Goal: Task Accomplishment & Management: Use online tool/utility

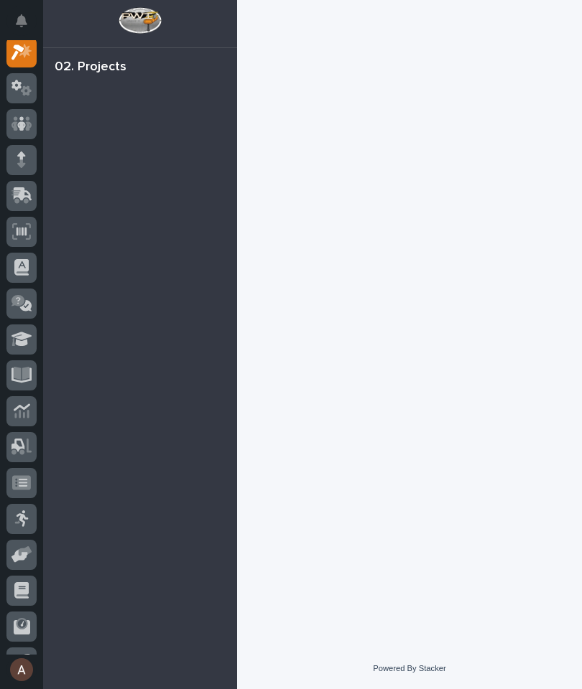
scroll to position [36, 0]
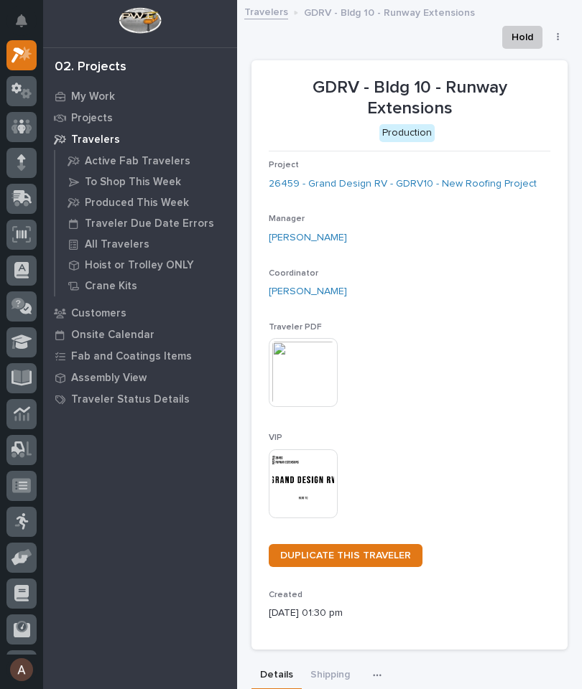
click at [17, 204] on icon at bounding box center [19, 200] width 17 height 14
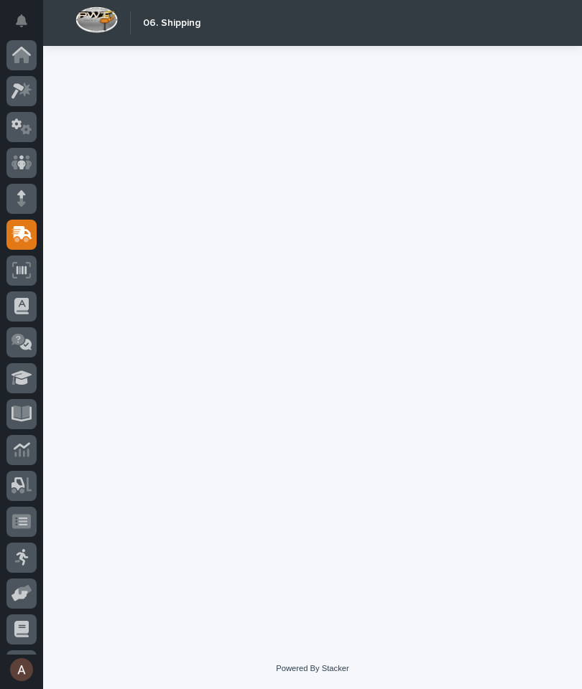
scroll to position [67, 0]
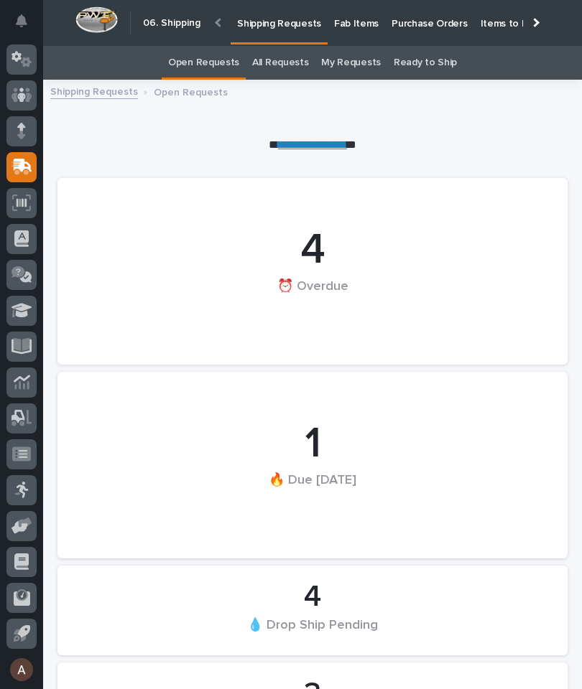
click at [351, 12] on p "Fab Items" at bounding box center [356, 15] width 45 height 30
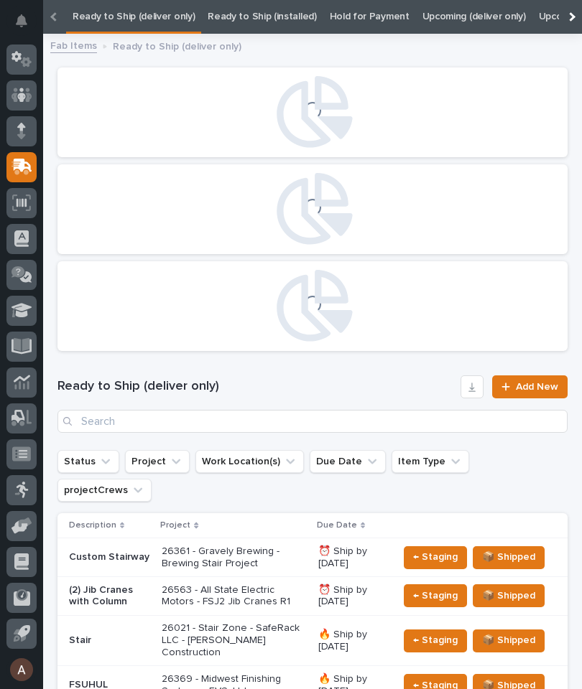
click at [578, 17] on div at bounding box center [570, 17] width 23 height 34
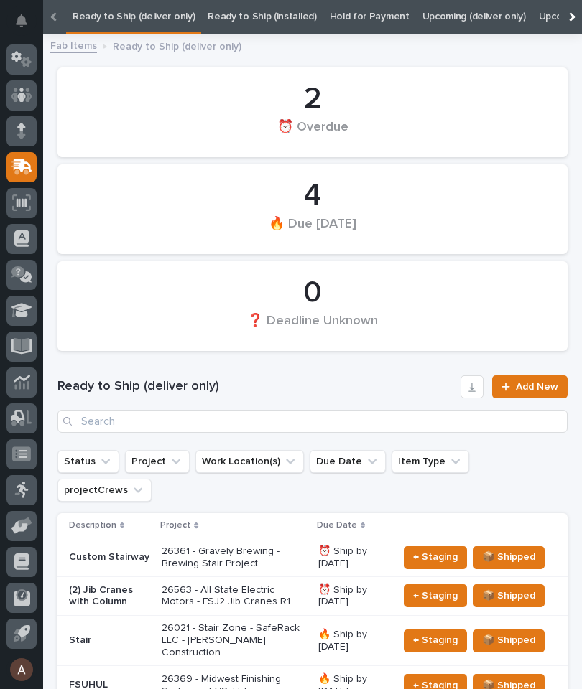
click at [577, 16] on div at bounding box center [570, 17] width 23 height 34
click at [445, 14] on link "All" at bounding box center [450, 17] width 10 height 34
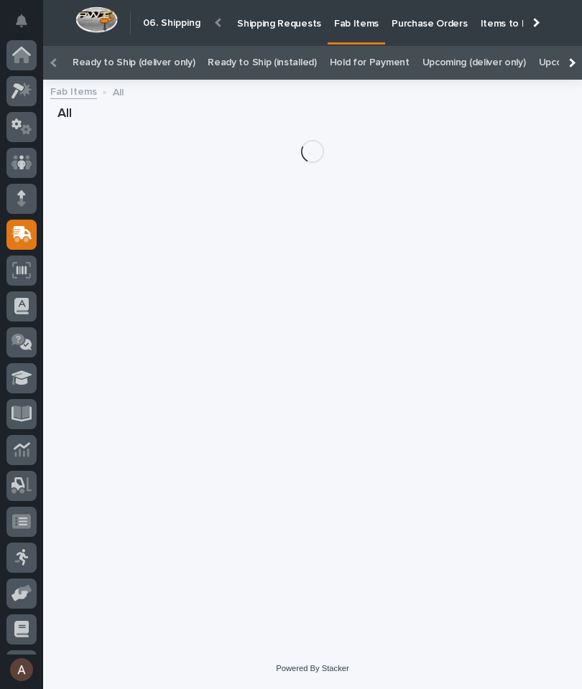
scroll to position [39, 0]
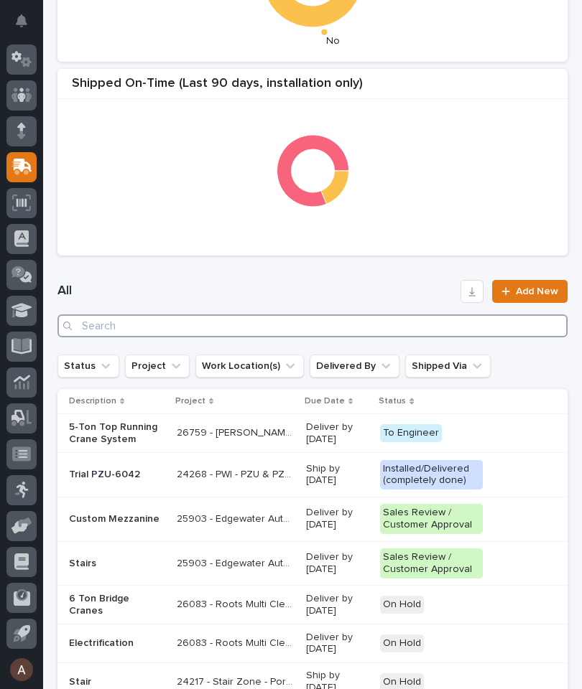
click at [355, 329] on input "Search" at bounding box center [312, 325] width 510 height 23
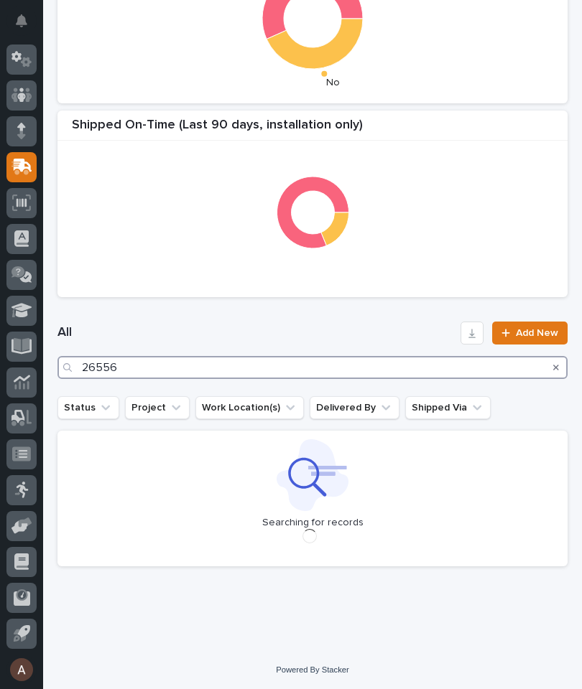
type input "26556"
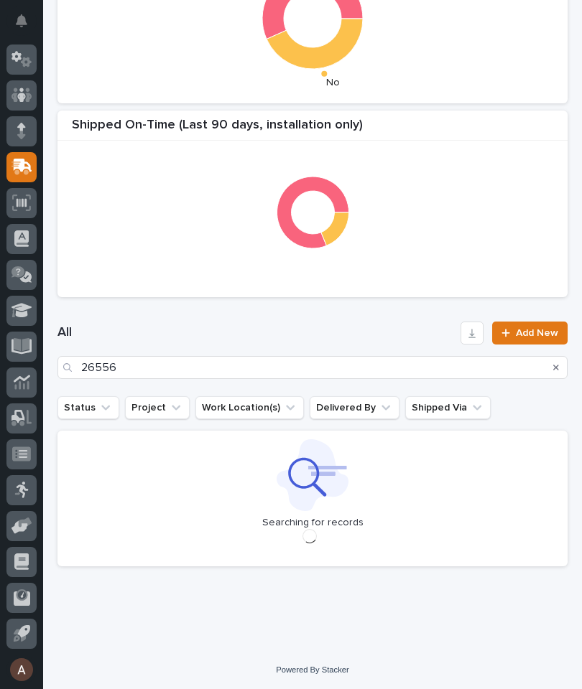
click at [307, 316] on div "All 26556 Add New" at bounding box center [312, 350] width 510 height 92
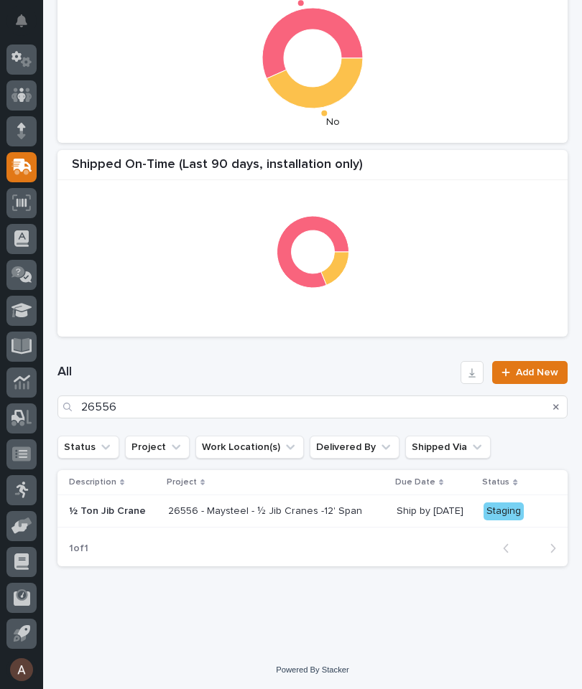
click at [111, 513] on p "½ Ton Jib Crane" at bounding box center [113, 511] width 88 height 12
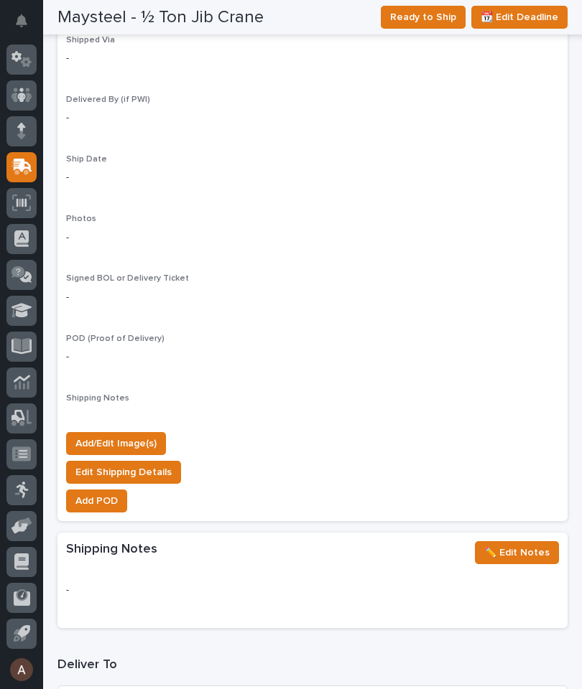
click at [146, 435] on span "Add/Edit Image(s)" at bounding box center [115, 443] width 81 height 17
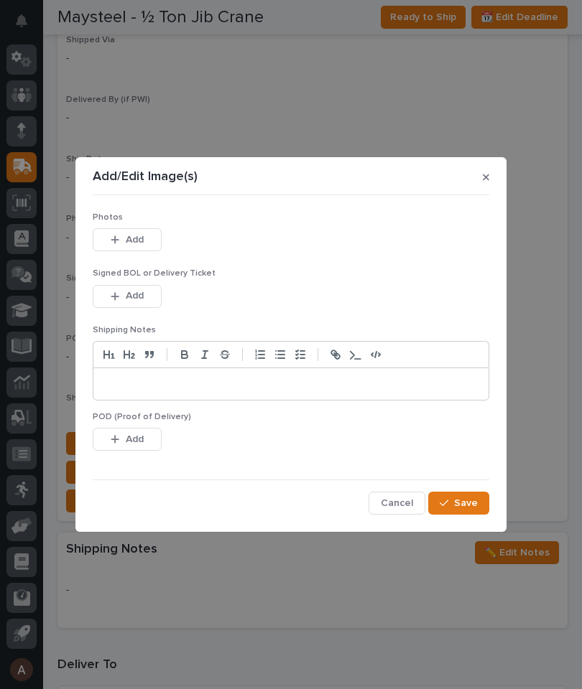
click at [159, 240] on button "Add" at bounding box center [127, 239] width 69 height 23
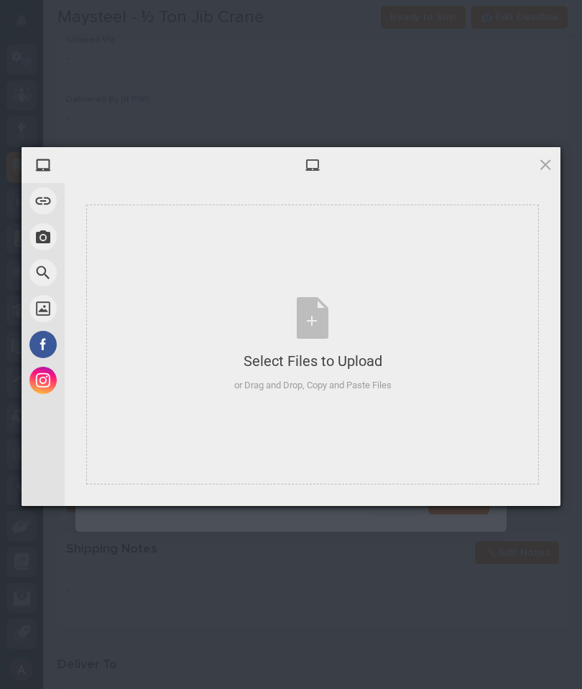
click at [439, 293] on div "Select Files to Upload or Drag and Drop, Copy and Paste Files" at bounding box center [312, 345] width 452 height 280
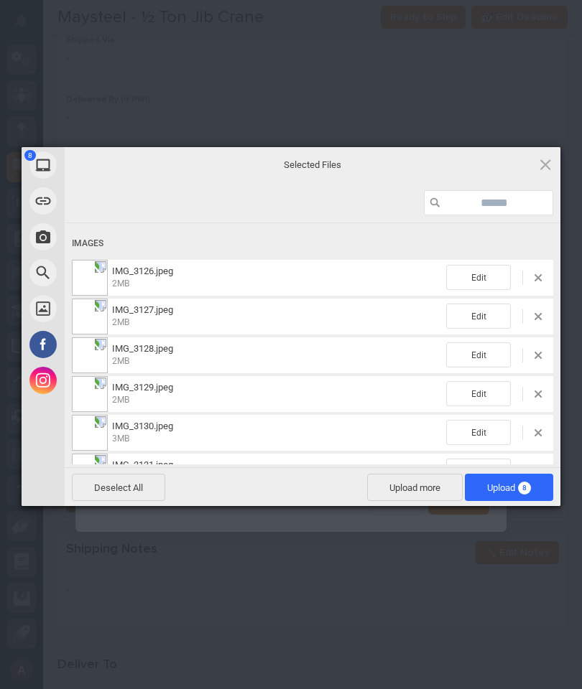
click at [526, 492] on span "8" at bounding box center [524, 488] width 13 height 13
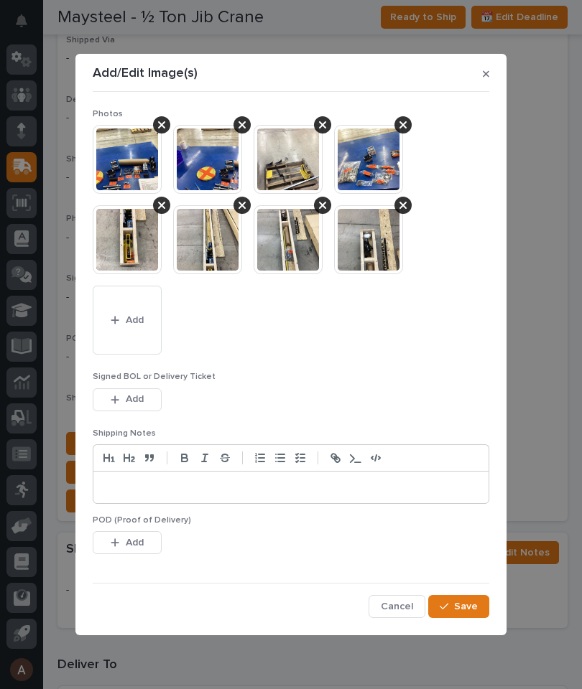
click at [459, 608] on span "Save" at bounding box center [466, 606] width 24 height 13
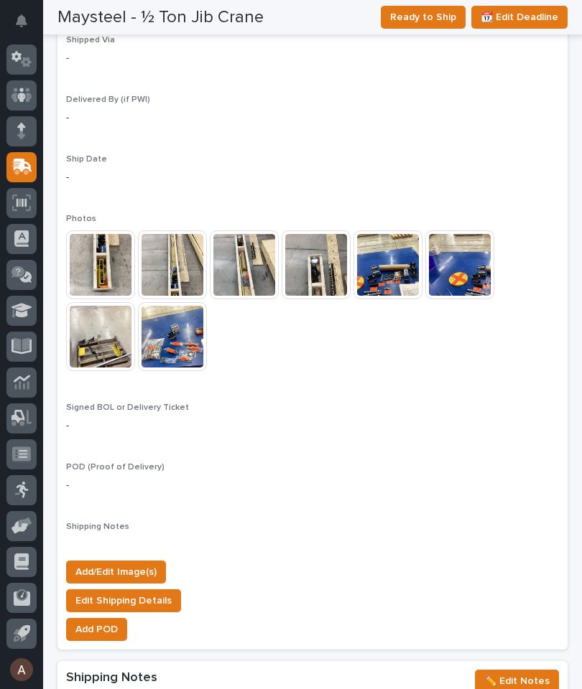
click at [140, 564] on span "Add/Edit Image(s)" at bounding box center [115, 572] width 81 height 17
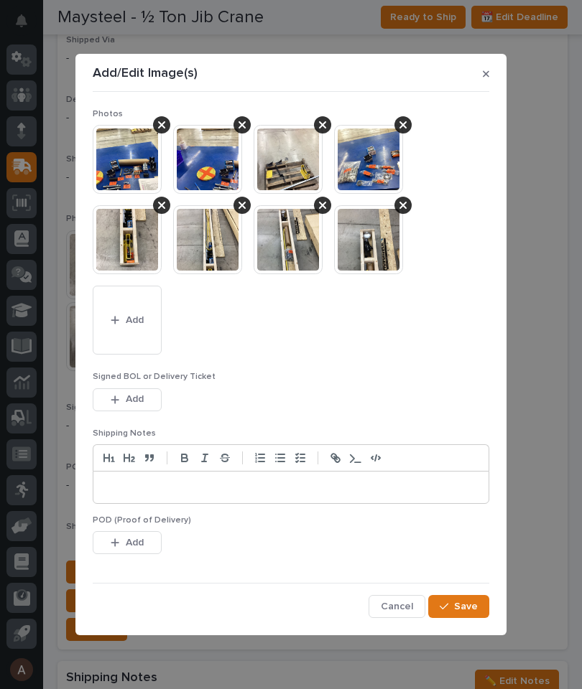
click at [134, 320] on span "Add" at bounding box center [135, 320] width 18 height 13
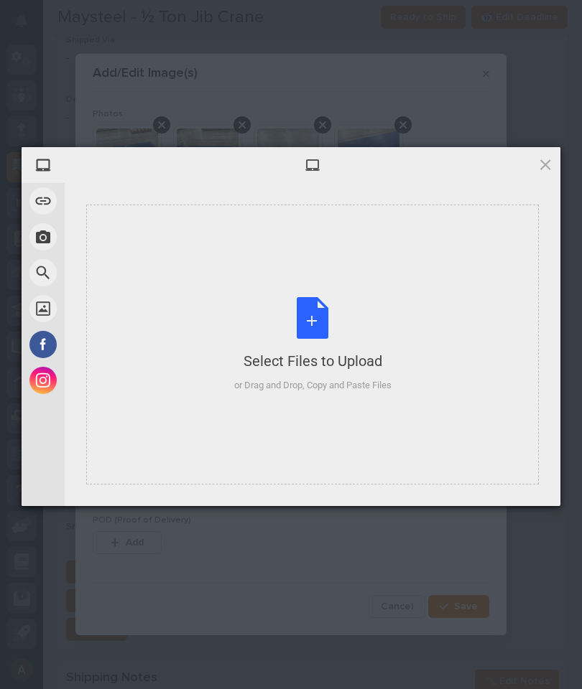
click at [454, 269] on div "Select Files to Upload or Drag and Drop, Copy and Paste Files" at bounding box center [312, 345] width 452 height 280
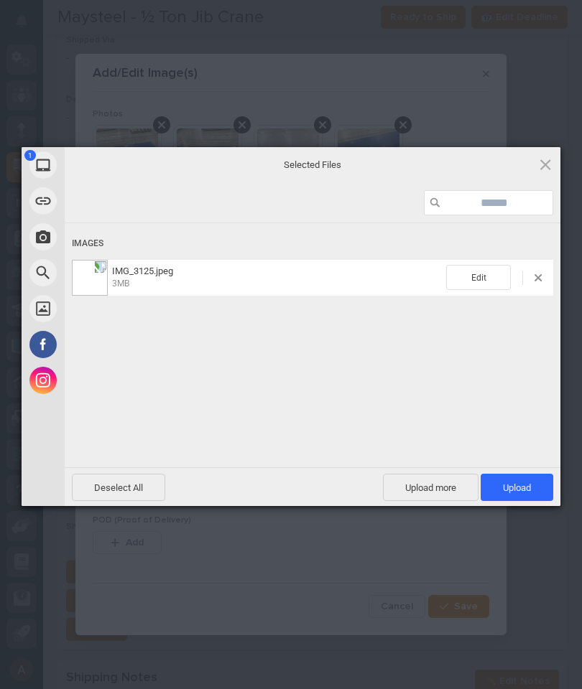
click at [525, 482] on span "Upload 1" at bounding box center [517, 487] width 28 height 11
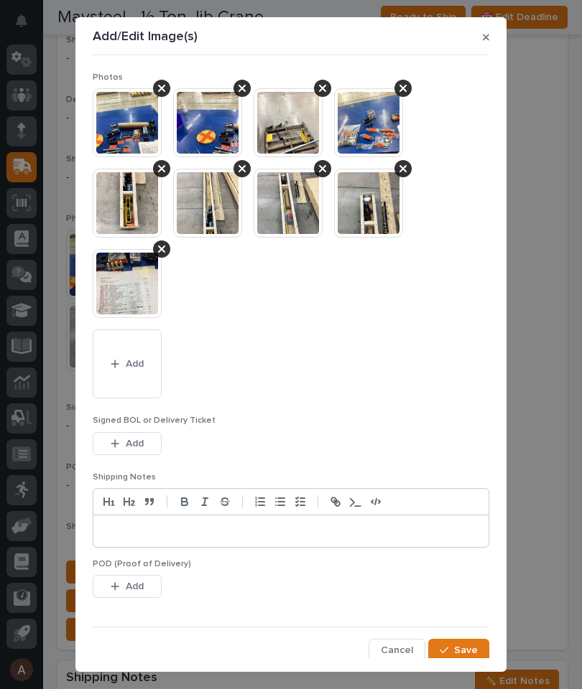
click at [480, 655] on button "Save" at bounding box center [458, 650] width 61 height 23
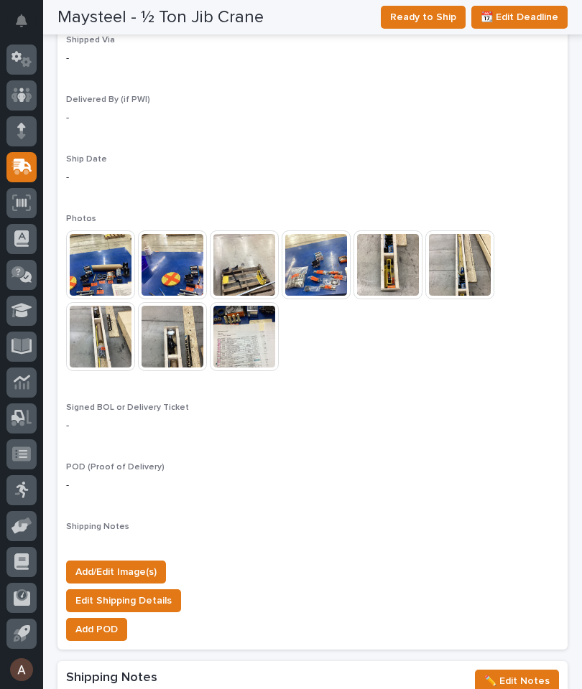
click at [432, 25] on span "Ready to Ship" at bounding box center [423, 17] width 66 height 17
